Goal: Information Seeking & Learning: Learn about a topic

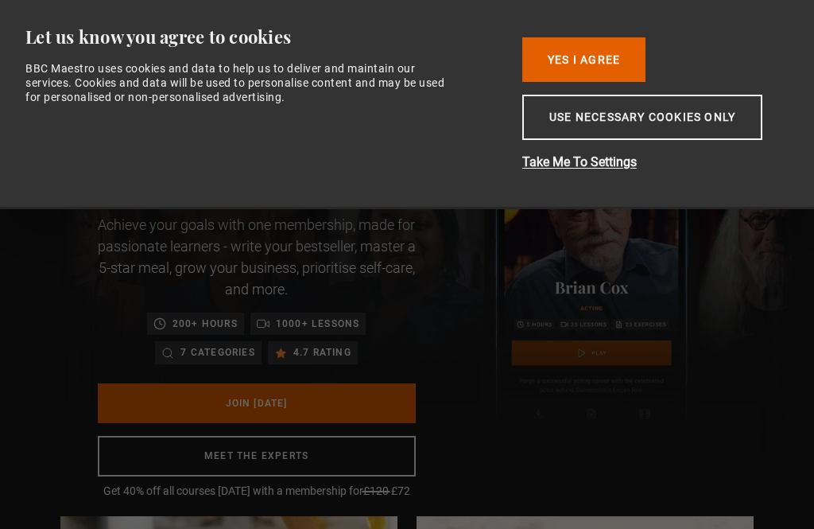
click at [588, 139] on button "Use necessary cookies only" at bounding box center [642, 117] width 240 height 45
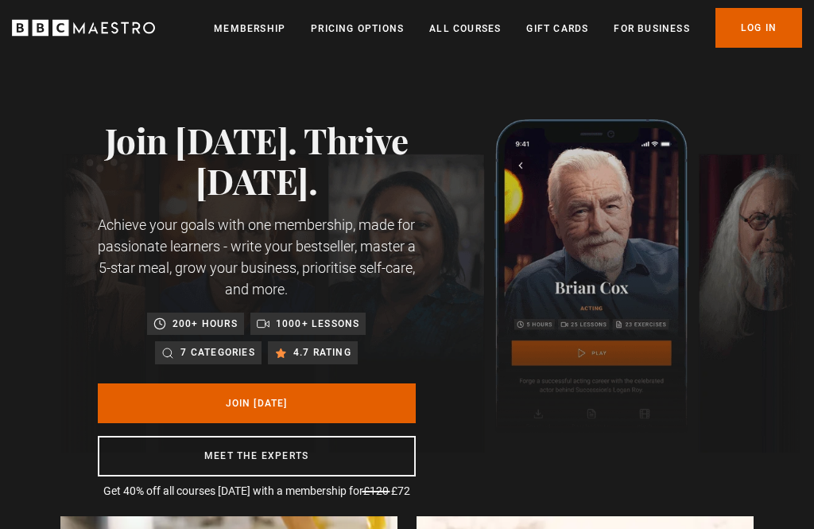
click at [553, 196] on img at bounding box center [430, 285] width 741 height 333
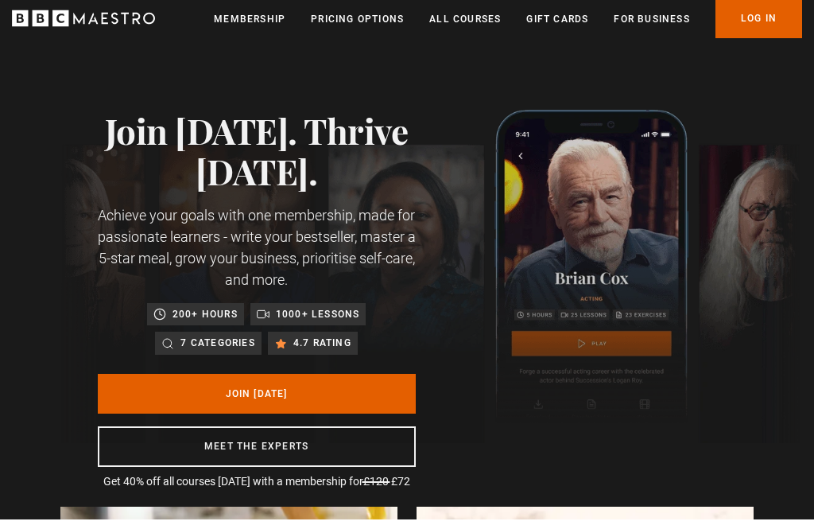
scroll to position [0, 207]
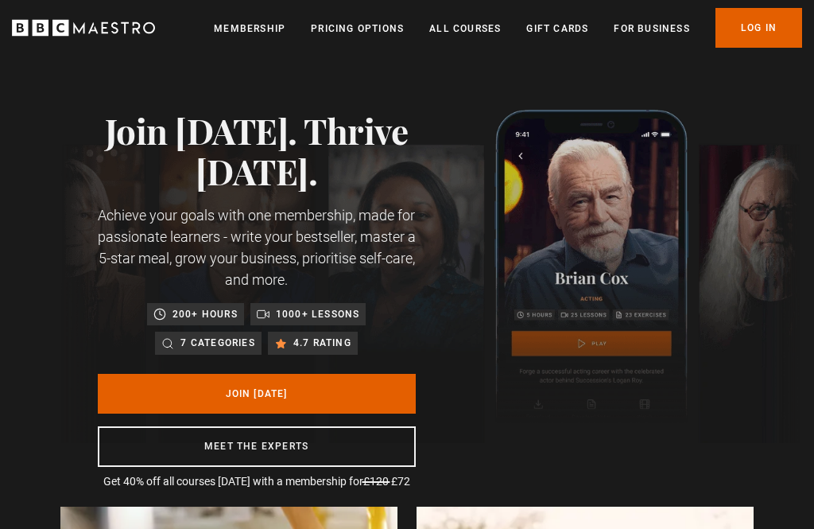
click at [463, 28] on link "All Courses" at bounding box center [465, 29] width 72 height 16
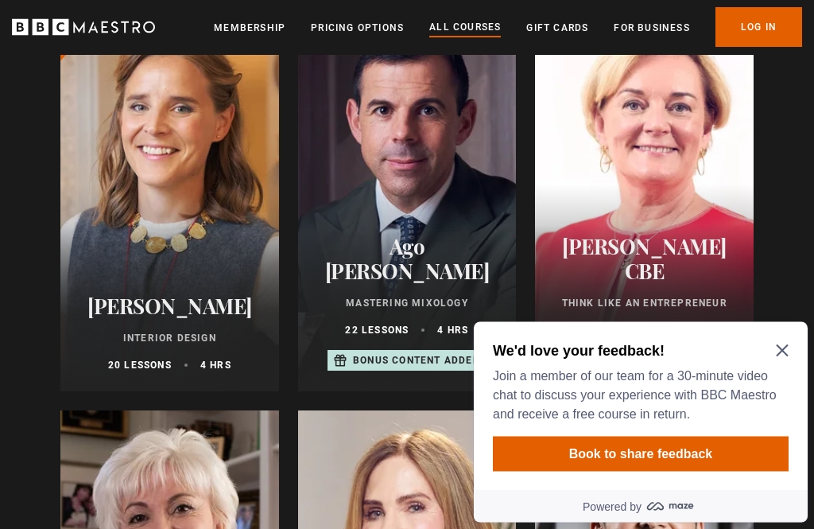
scroll to position [728, 0]
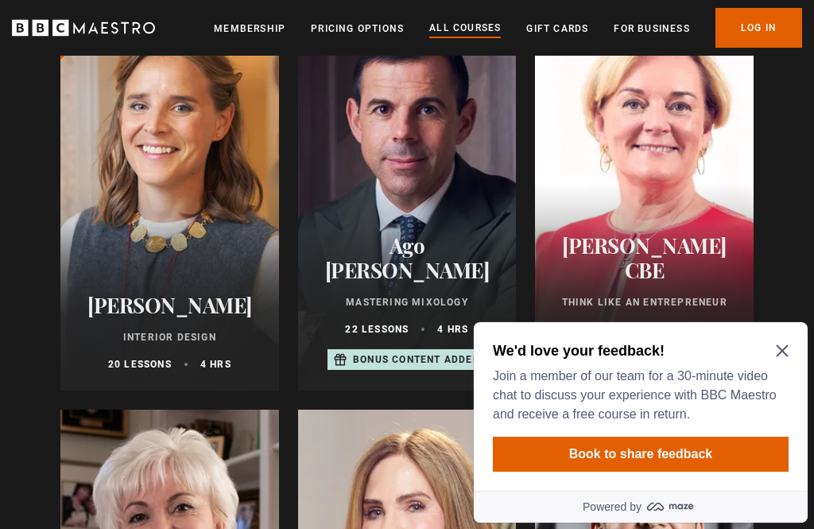
click at [778, 356] on icon "Close Maze Prompt" at bounding box center [782, 350] width 13 height 13
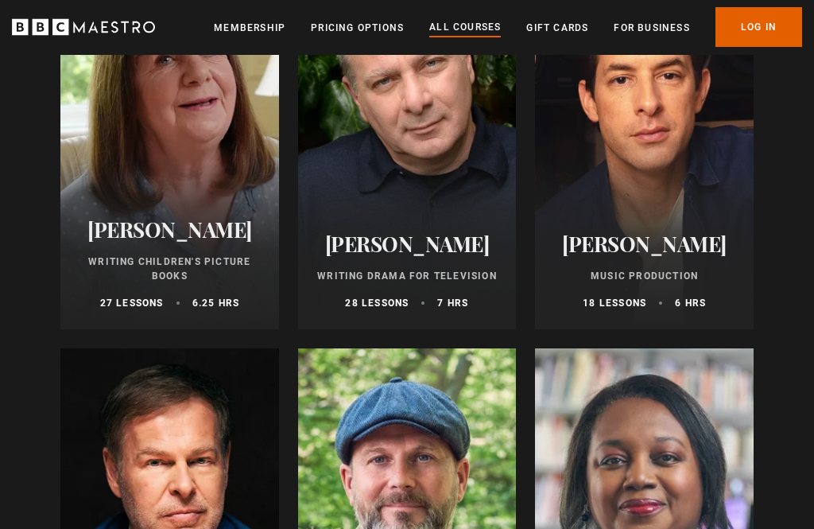
scroll to position [4748, 0]
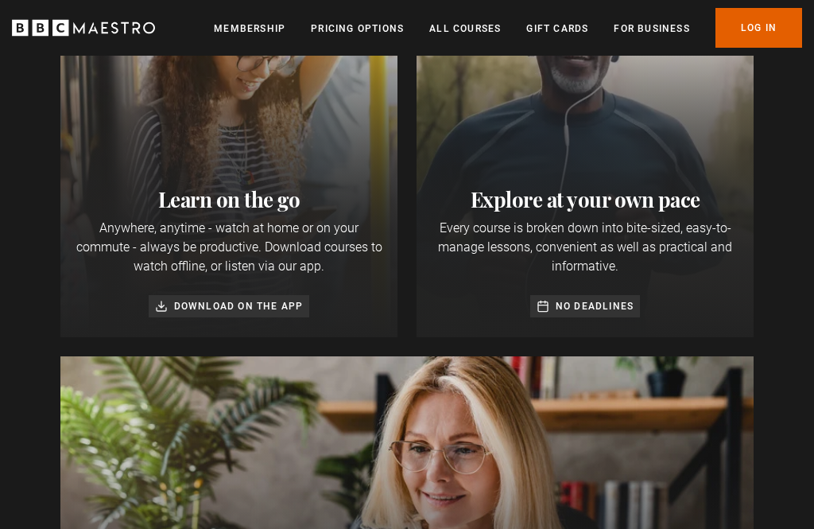
scroll to position [0, 207]
click at [593, 312] on p "No deadlines" at bounding box center [595, 306] width 78 height 16
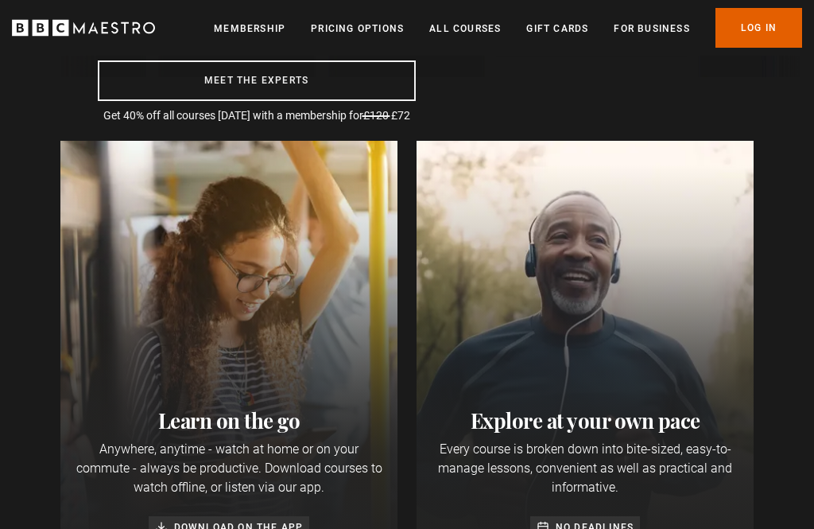
scroll to position [374, 0]
click at [347, 23] on link "Pricing Options" at bounding box center [357, 29] width 93 height 16
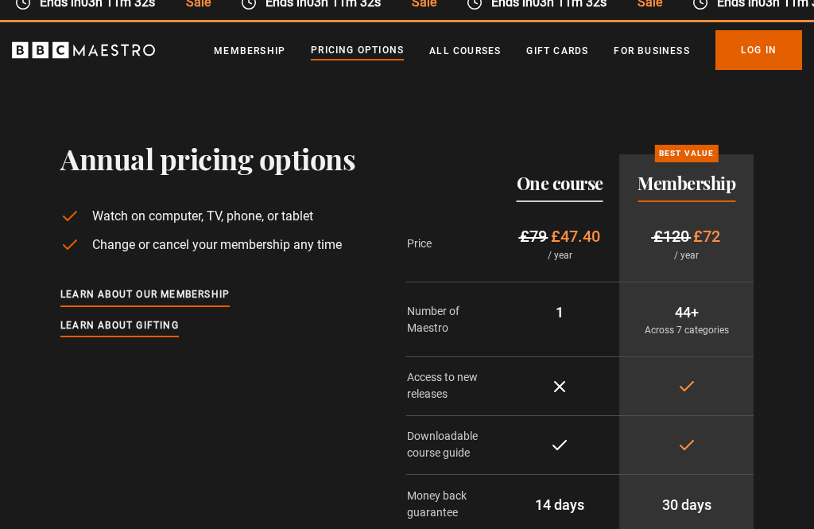
scroll to position [56, 0]
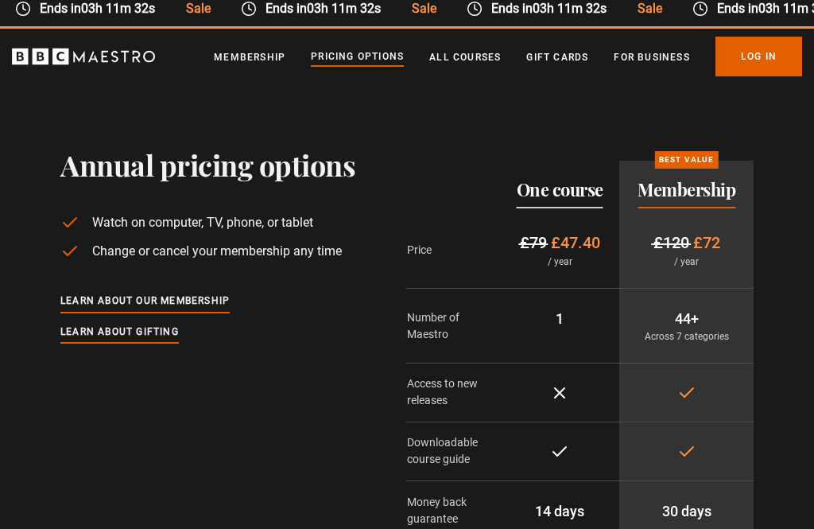
click at [469, 46] on ul "Membership Pricing Options All Courses Gift Cards For business Already have an …" at bounding box center [508, 57] width 588 height 40
click at [462, 53] on link "All Courses" at bounding box center [465, 57] width 72 height 16
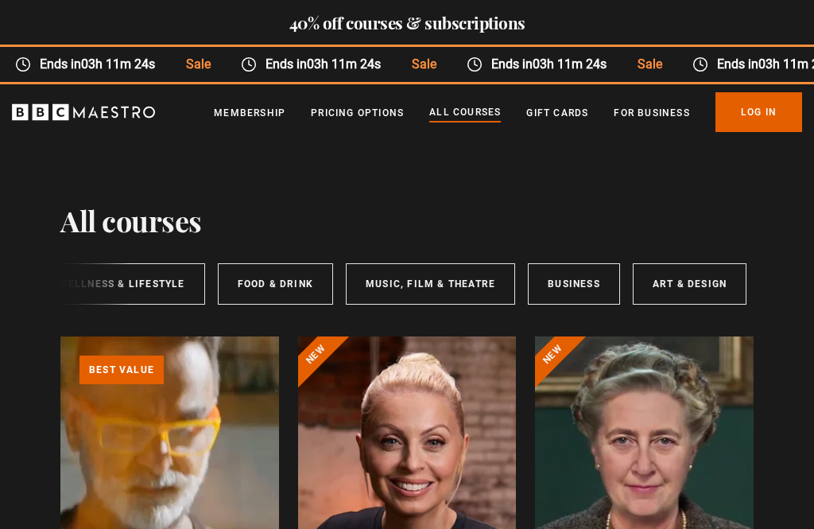
scroll to position [0, 475]
click at [677, 284] on link "Art & Design" at bounding box center [691, 283] width 114 height 41
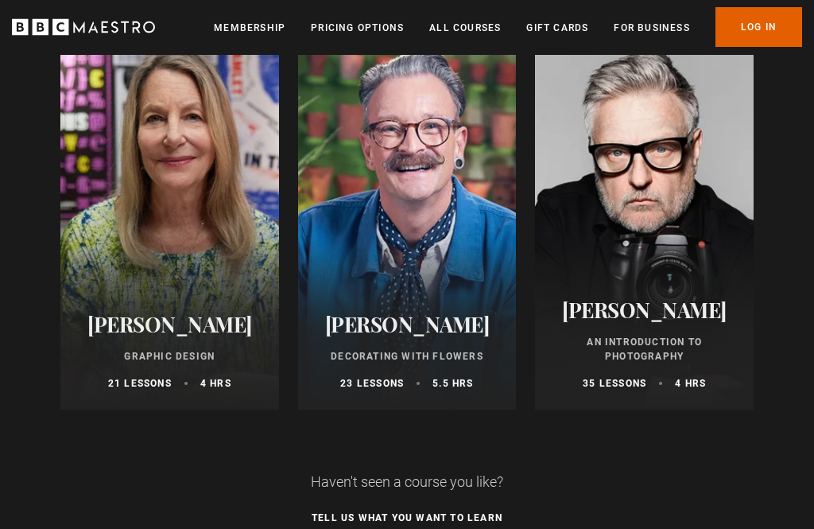
scroll to position [709, 0]
click at [634, 365] on div "Rankin An Introduction to Photography 35 lessons 4 hrs" at bounding box center [644, 343] width 219 height 131
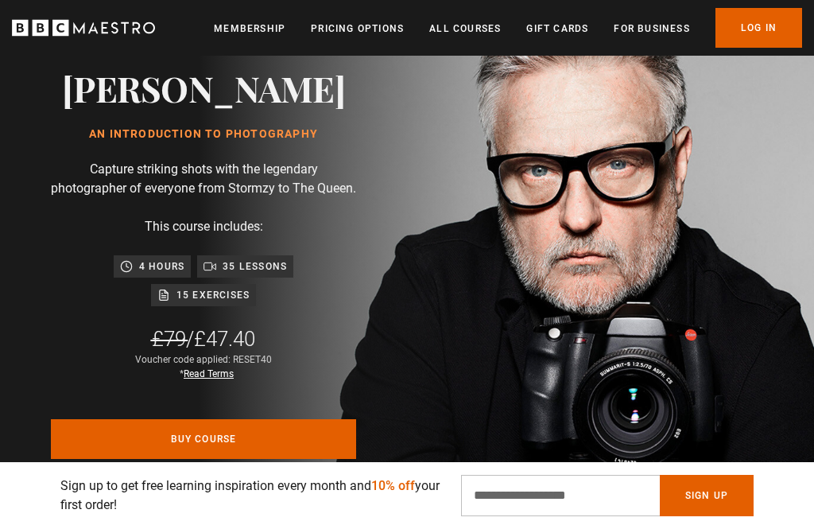
scroll to position [0, 207]
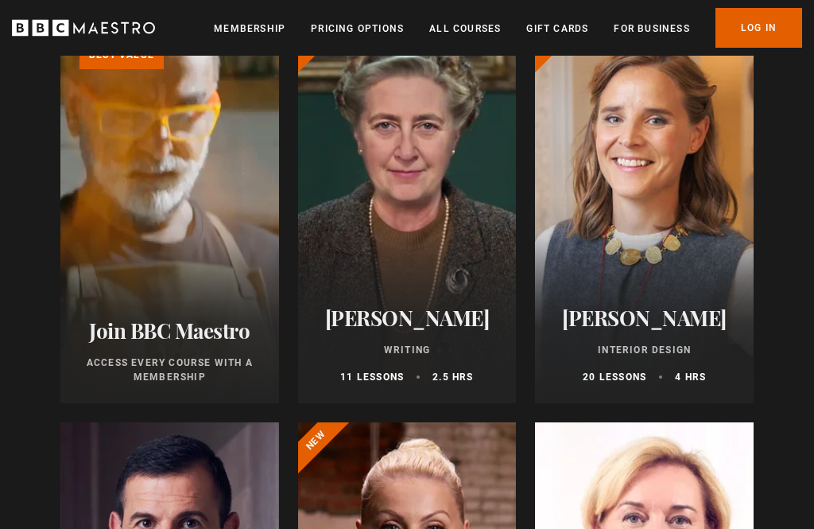
click at [60, 21] on link "Learn more about BBC Maestro" at bounding box center [60, 21] width 0 height 0
